Goal: Navigation & Orientation: Find specific page/section

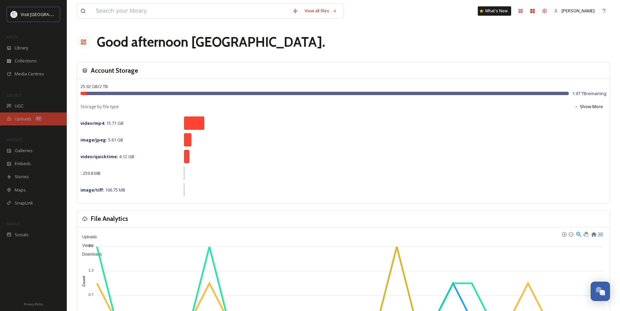
click at [44, 116] on div "Uploads 97" at bounding box center [33, 119] width 67 height 13
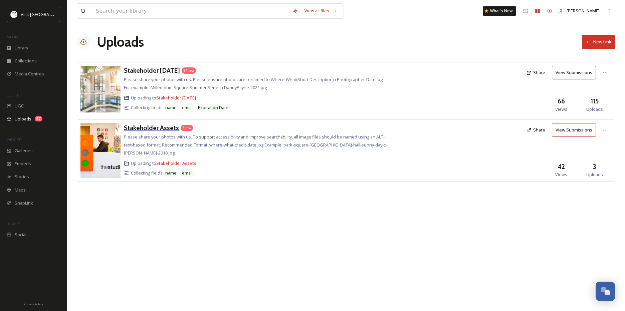
click at [142, 128] on h3 "Stakeholder Assets" at bounding box center [151, 128] width 55 height 8
click at [165, 69] on h3 "Stakeholder [DATE]" at bounding box center [152, 70] width 56 height 8
